Goal: Find specific page/section: Find specific page/section

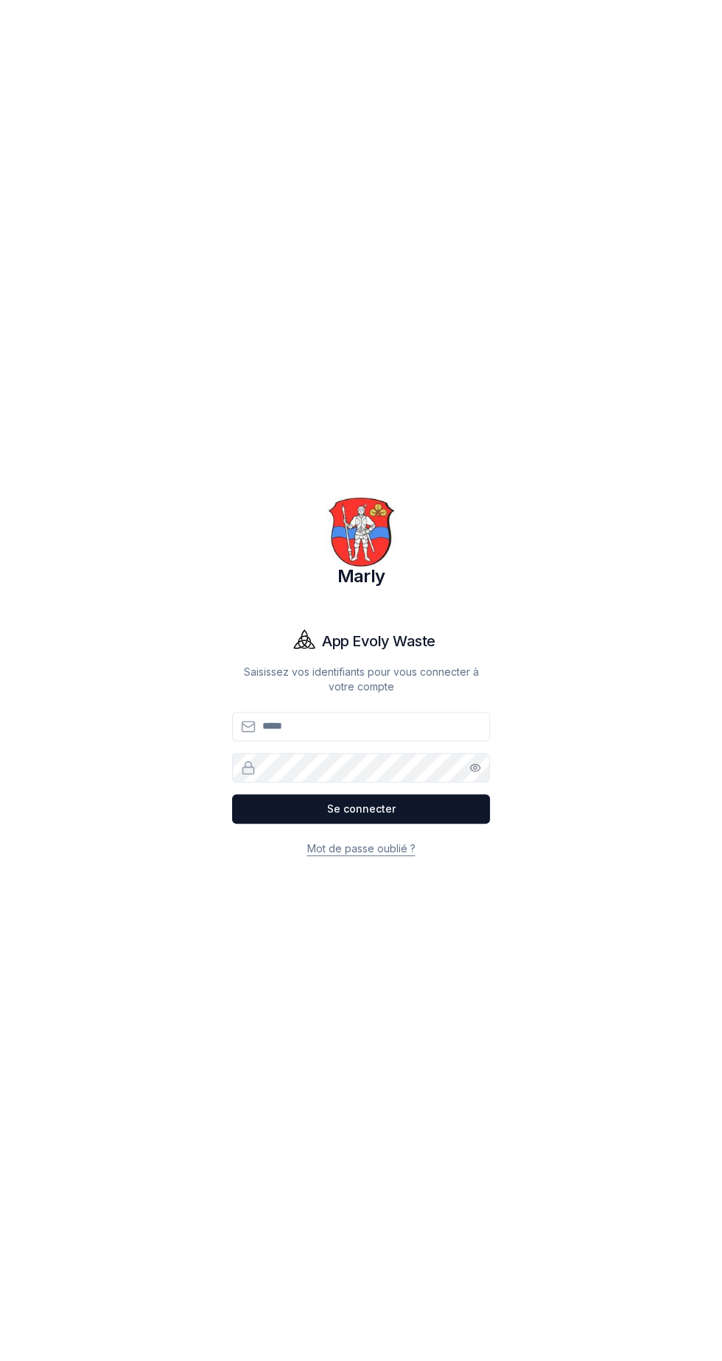
click at [346, 741] on input "Email" at bounding box center [361, 726] width 258 height 29
type input "**********"
click at [232, 794] on button "Se connecter" at bounding box center [361, 808] width 258 height 29
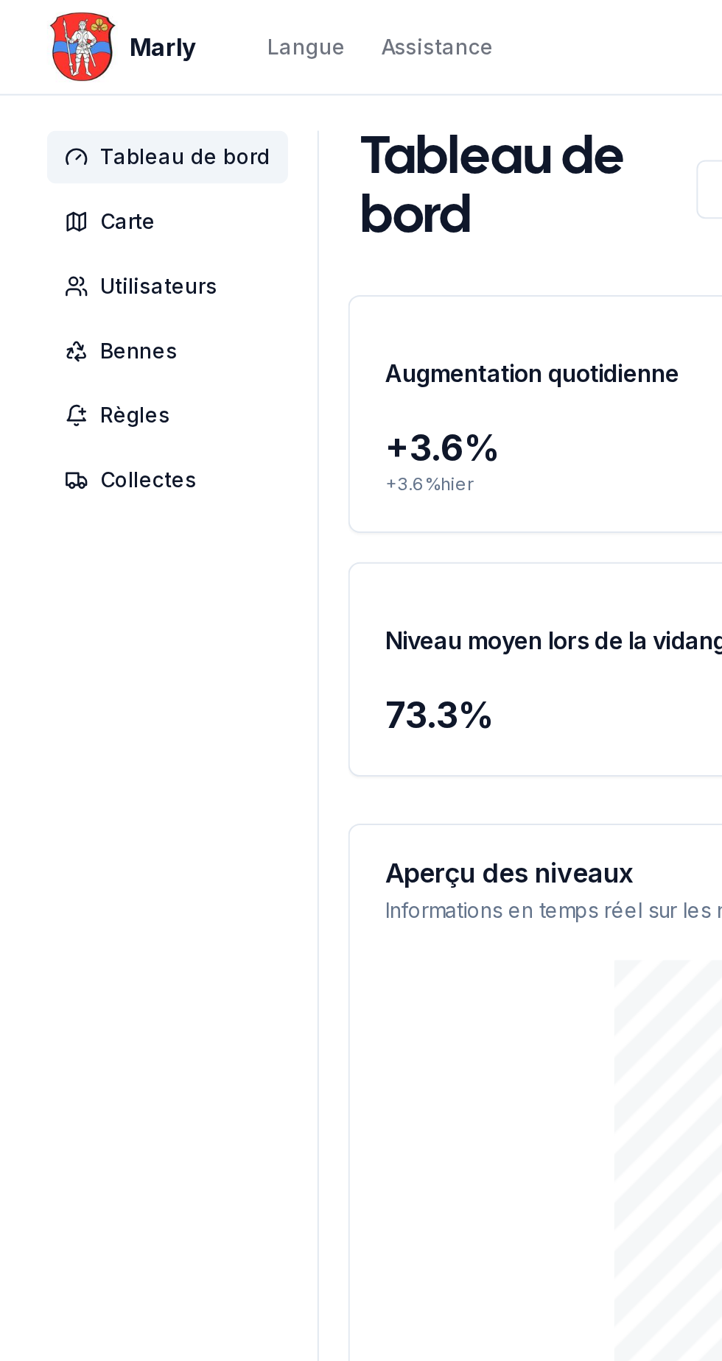
click at [65, 175] on span "Bennes" at bounding box center [69, 176] width 39 height 15
